Goal: Task Accomplishment & Management: Manage account settings

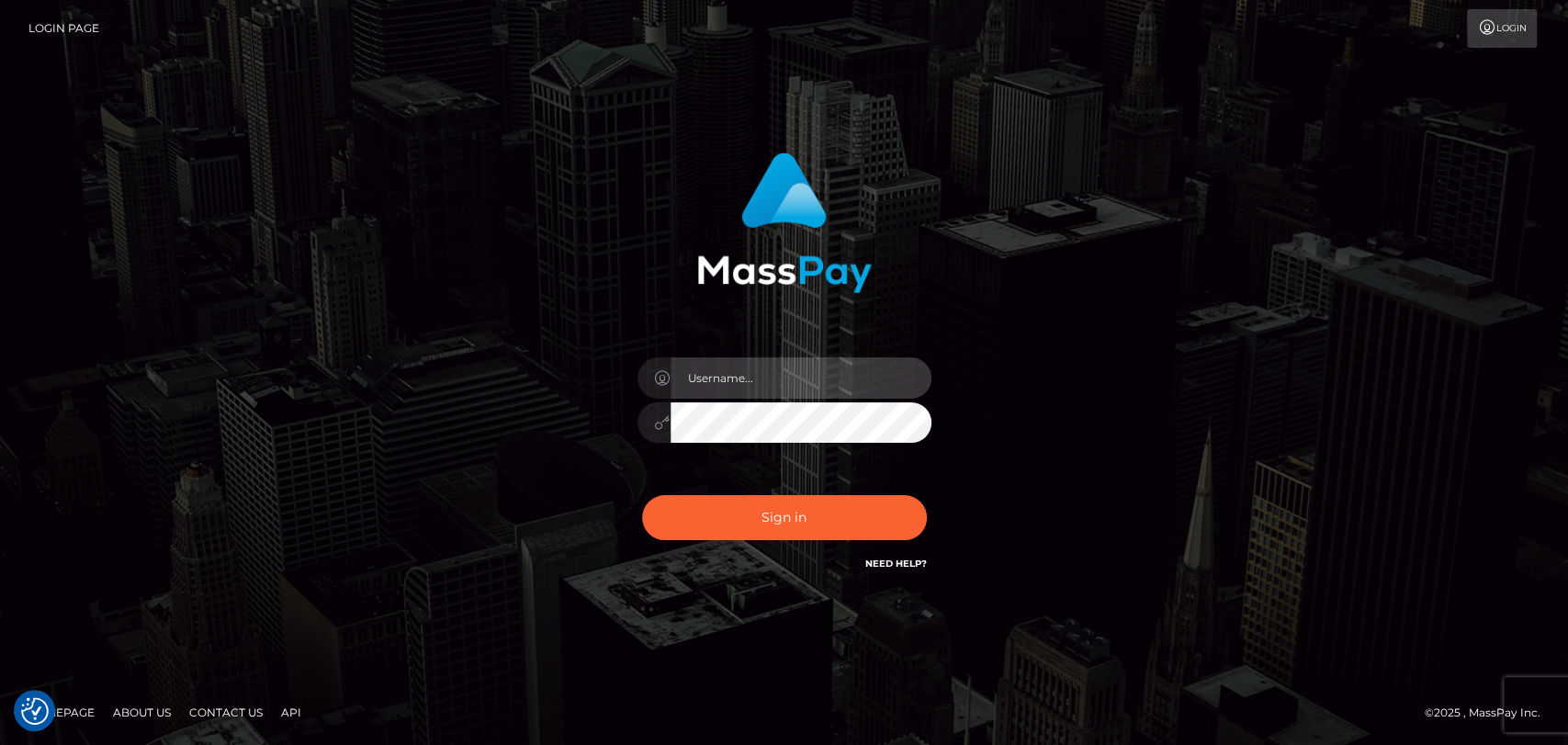
click at [763, 375] on input "text" at bounding box center [801, 378] width 261 height 41
type input "mdemassi"
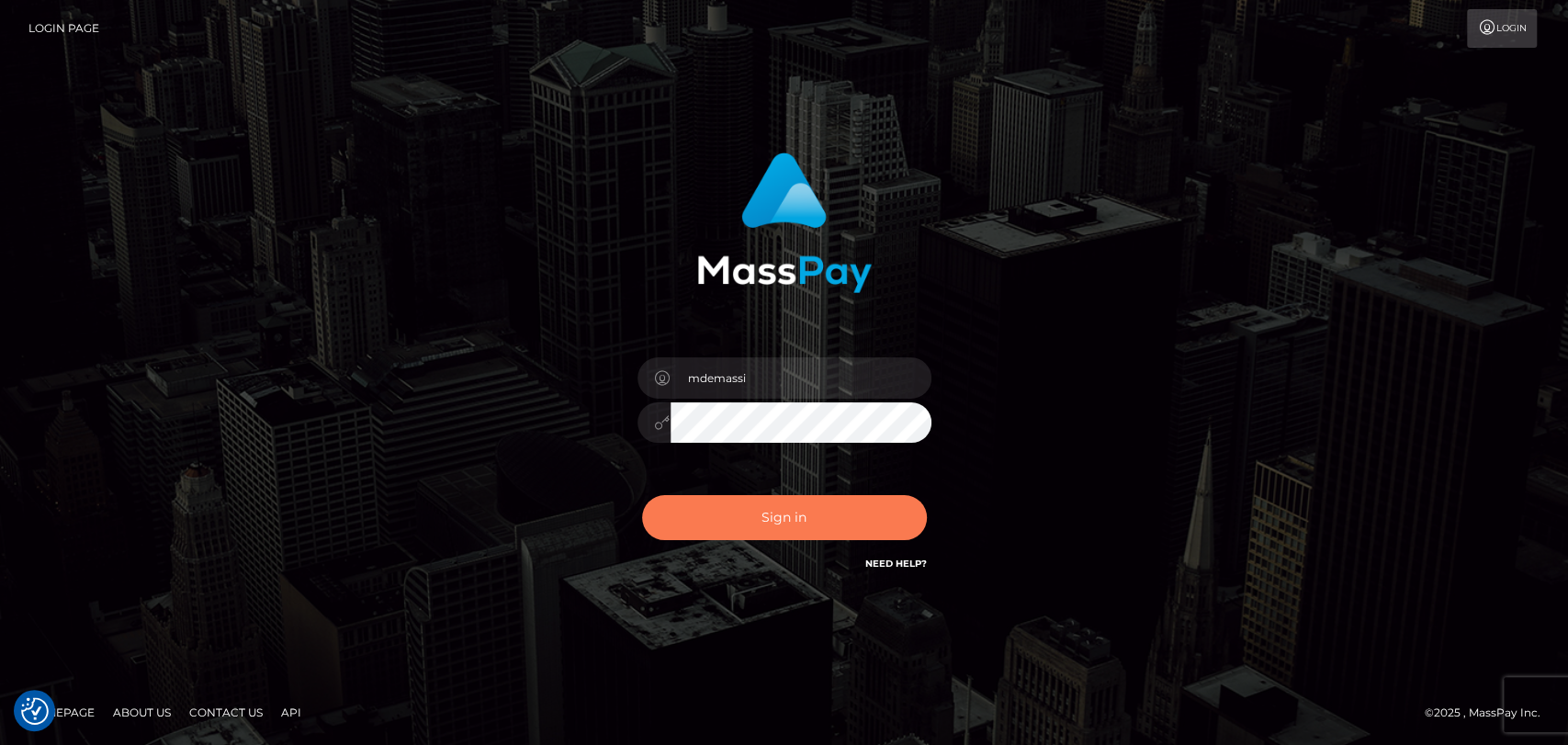
click at [786, 522] on button "Sign in" at bounding box center [784, 517] width 285 height 45
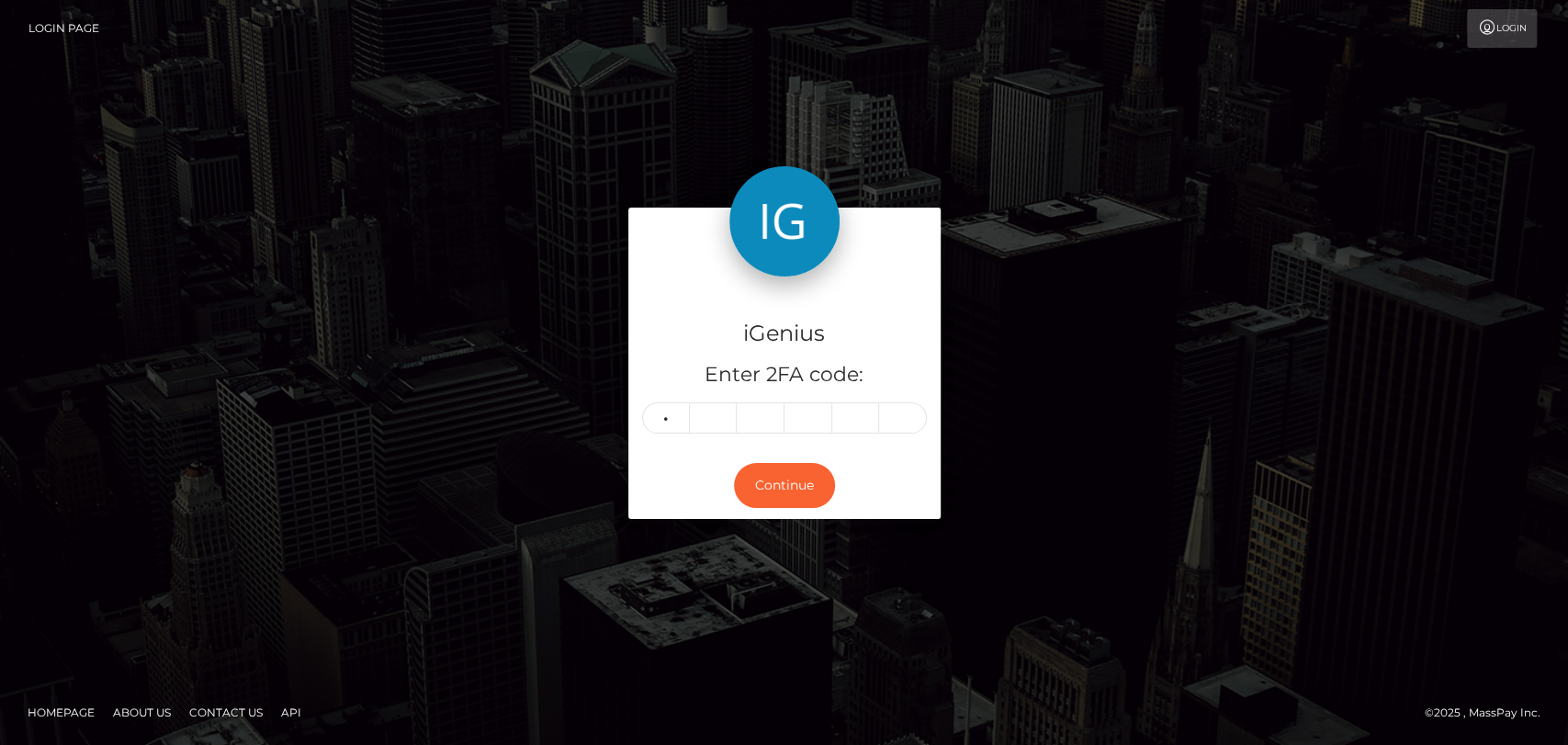
type input "1"
type input "2"
type input "7"
type input "0"
type input "9"
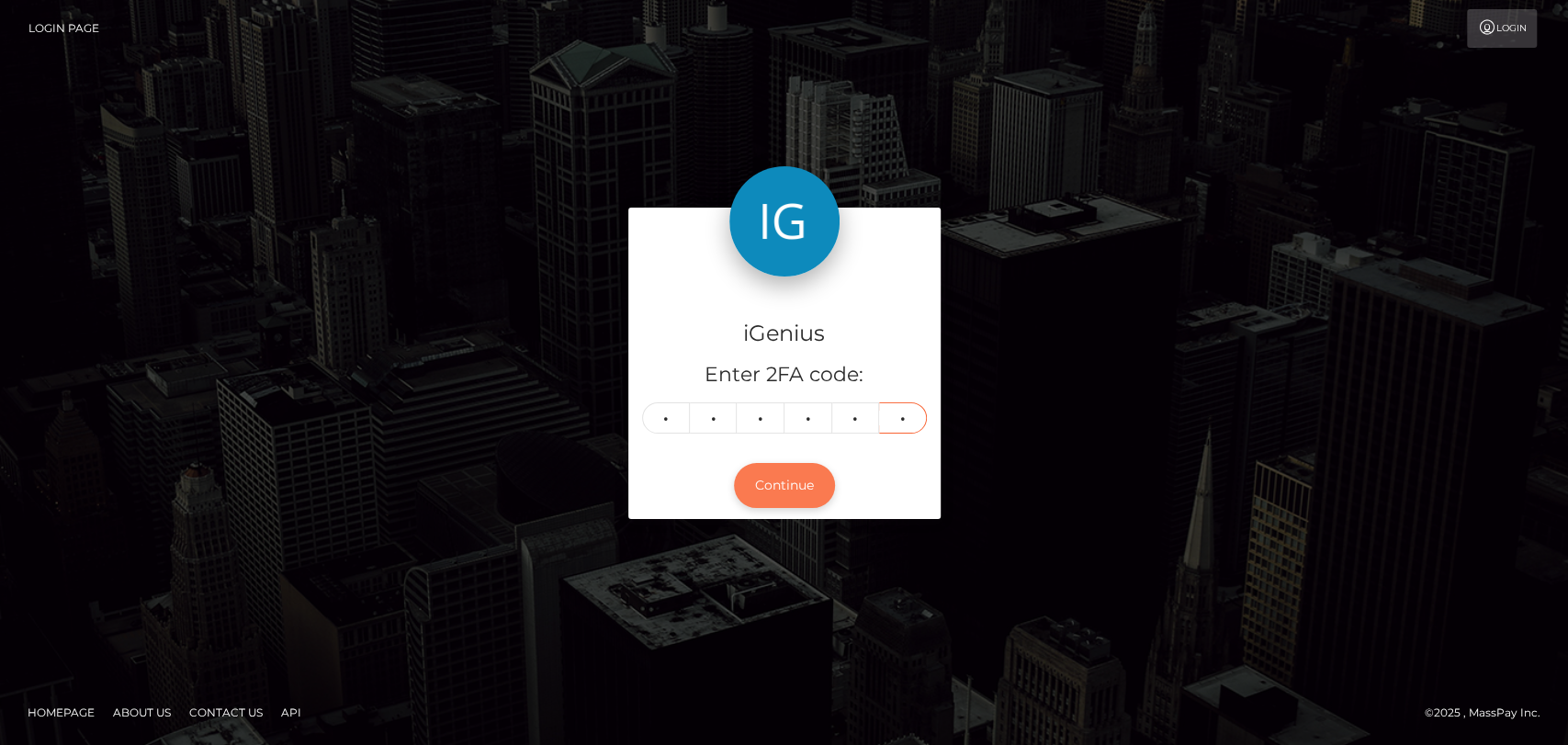
type input "6"
drag, startPoint x: 804, startPoint y: 479, endPoint x: 672, endPoint y: 384, distance: 162.6
click at [802, 479] on button "Continue" at bounding box center [784, 485] width 101 height 45
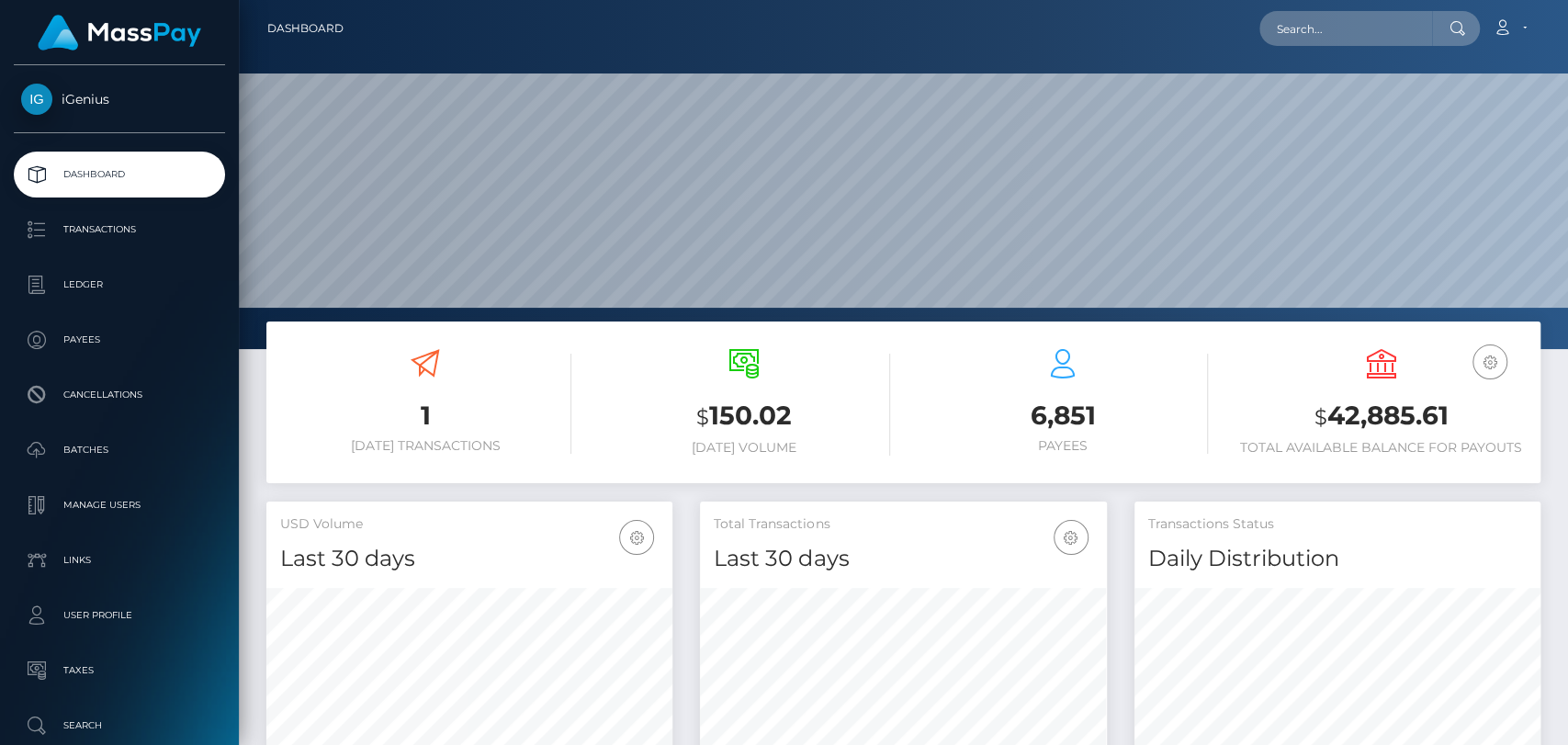
scroll to position [324, 406]
drag, startPoint x: 1314, startPoint y: 417, endPoint x: 1470, endPoint y: 390, distance: 158.3
click at [1476, 390] on div "USD Balance $ 42,885.61 Total Available Balance for Payouts" at bounding box center [1381, 402] width 291 height 106
copy h3 "$ 42,885.61"
